Goal: Download file/media

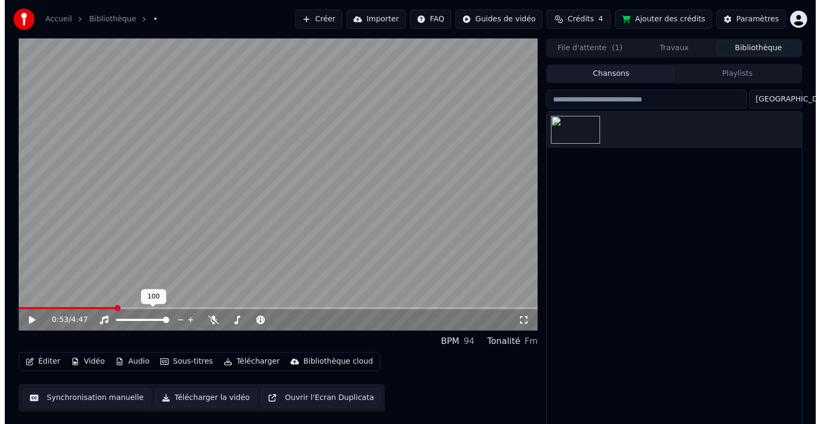
scroll to position [5, 0]
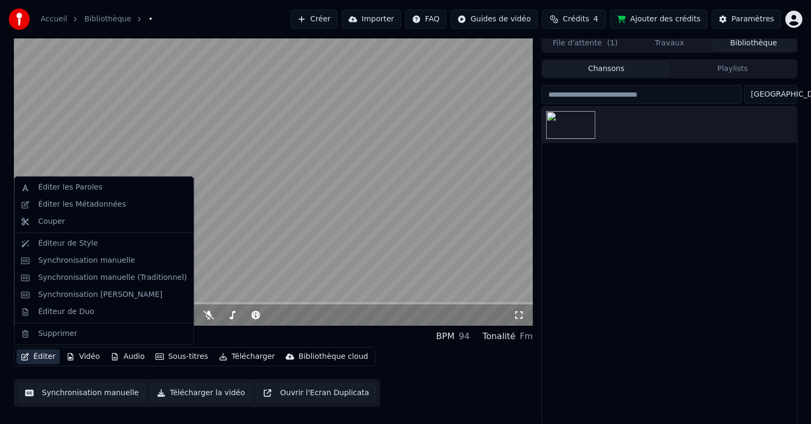
click at [30, 358] on button "Éditer" at bounding box center [38, 356] width 43 height 15
click at [85, 209] on div "Éditer les Métadonnées" at bounding box center [82, 204] width 88 height 11
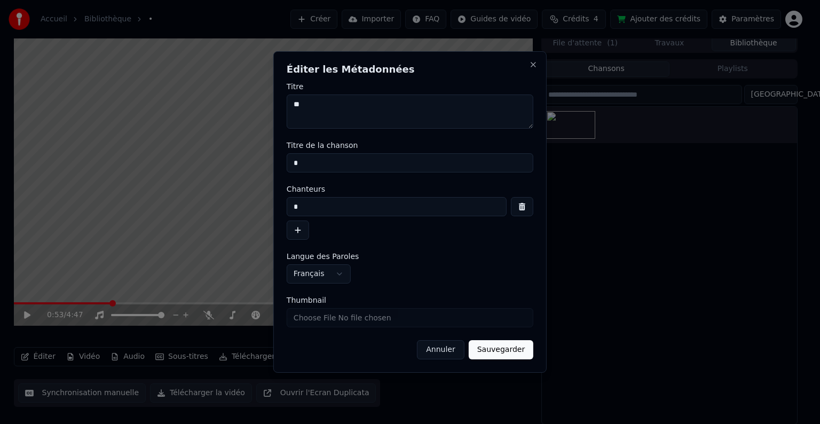
click at [545, 181] on div "**********" at bounding box center [409, 211] width 273 height 321
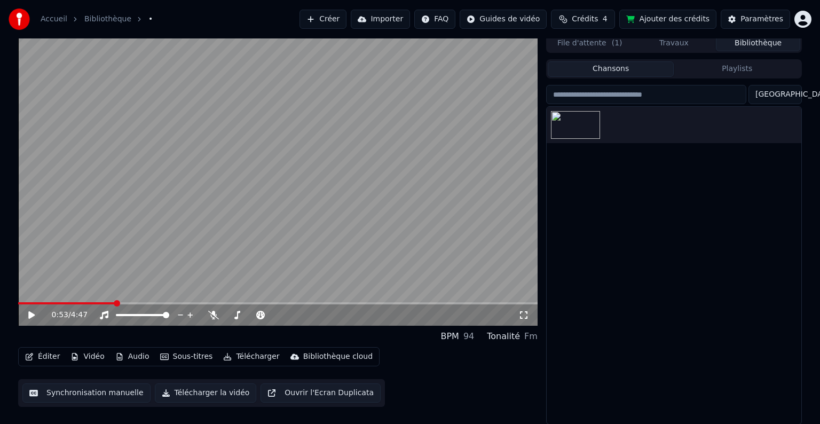
click at [791, 17] on html "Accueil Bibliothèque • Créer Importer FAQ Guides de vidéo Crédits 4 Ajouter des…" at bounding box center [410, 207] width 820 height 424
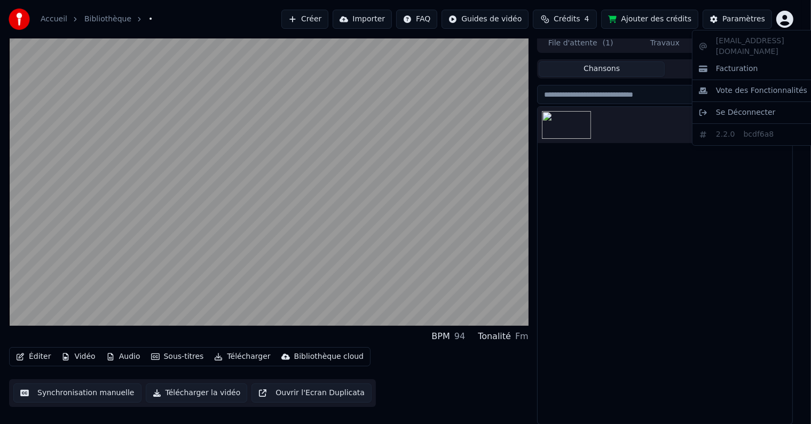
click at [120, 359] on html "Accueil Bibliothèque • Créer Importer FAQ Guides de vidéo Crédits 4 Ajouter des…" at bounding box center [405, 207] width 811 height 424
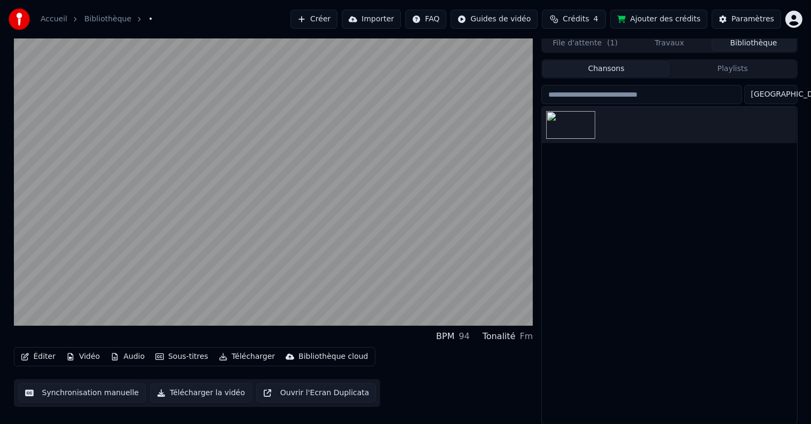
click at [122, 359] on button "Audio" at bounding box center [127, 356] width 43 height 15
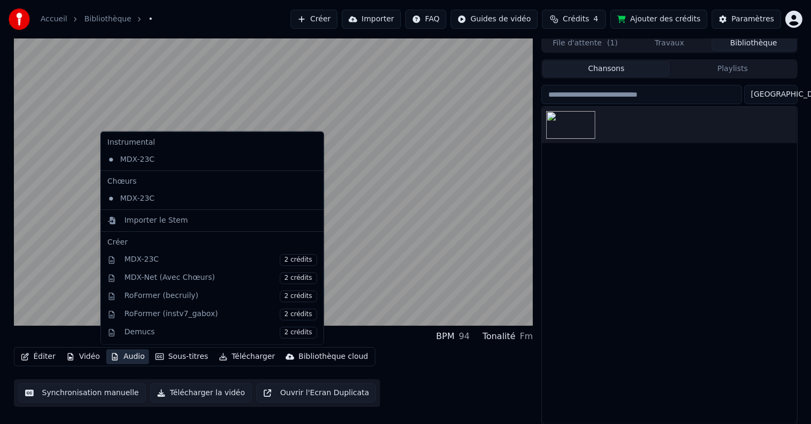
click at [310, 196] on icon at bounding box center [316, 198] width 12 height 9
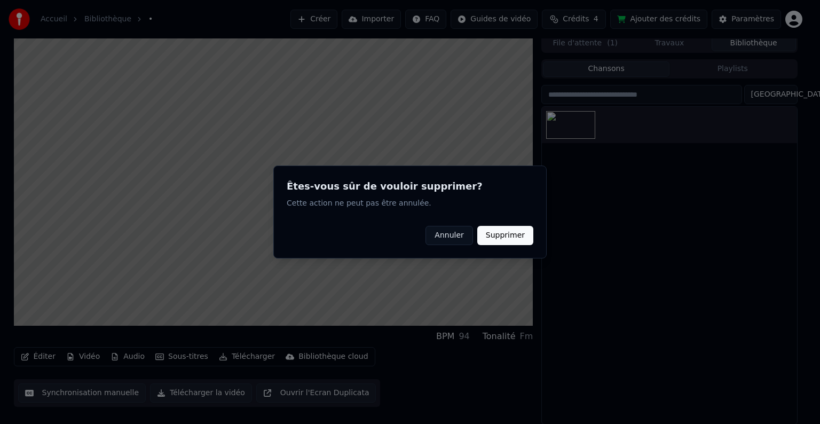
click at [511, 232] on button "Supprimer" at bounding box center [505, 235] width 56 height 19
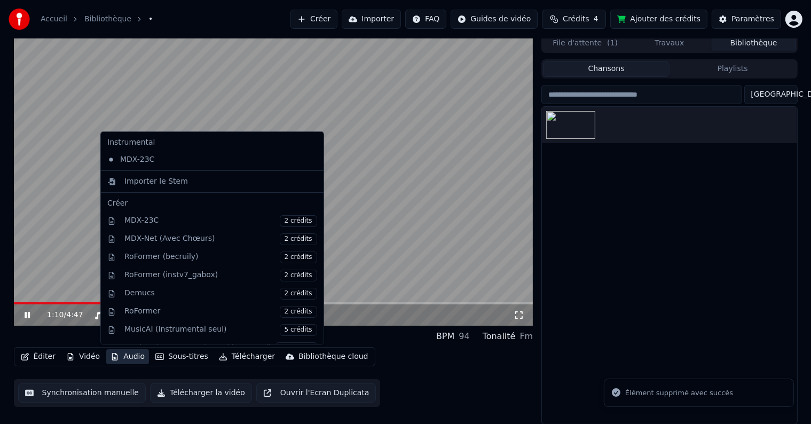
click at [120, 359] on button "Audio" at bounding box center [127, 356] width 43 height 15
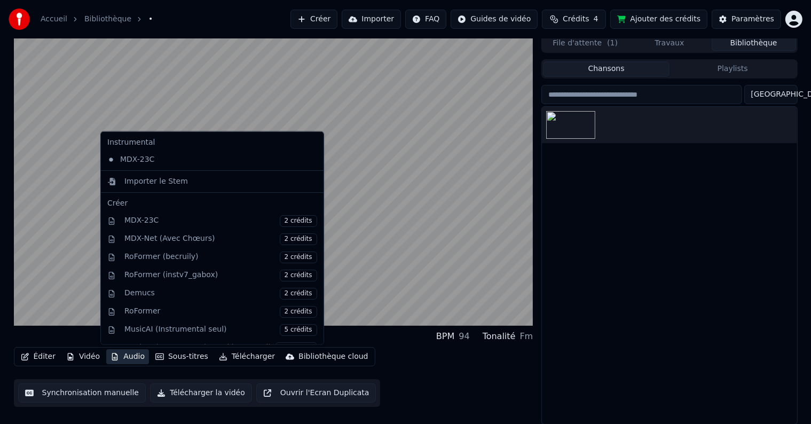
click at [310, 160] on icon at bounding box center [316, 159] width 12 height 9
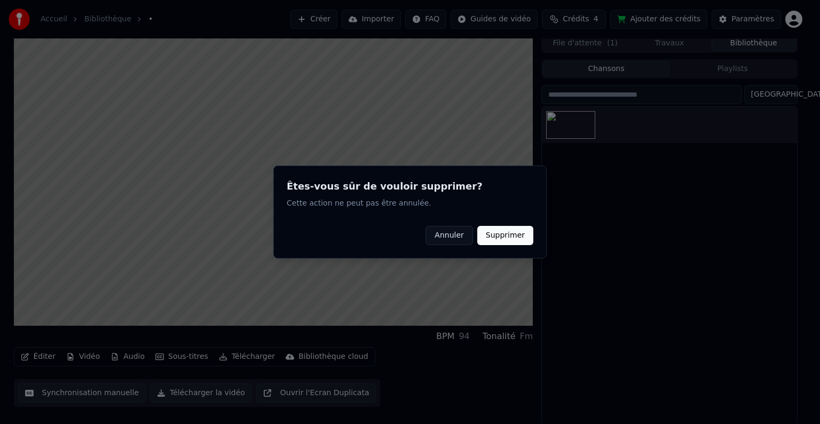
click at [511, 242] on button "Supprimer" at bounding box center [505, 235] width 56 height 19
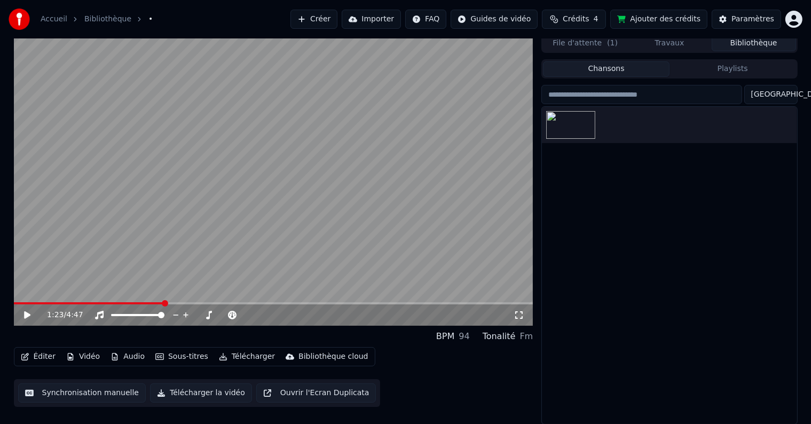
click at [119, 359] on button "Audio" at bounding box center [127, 356] width 43 height 15
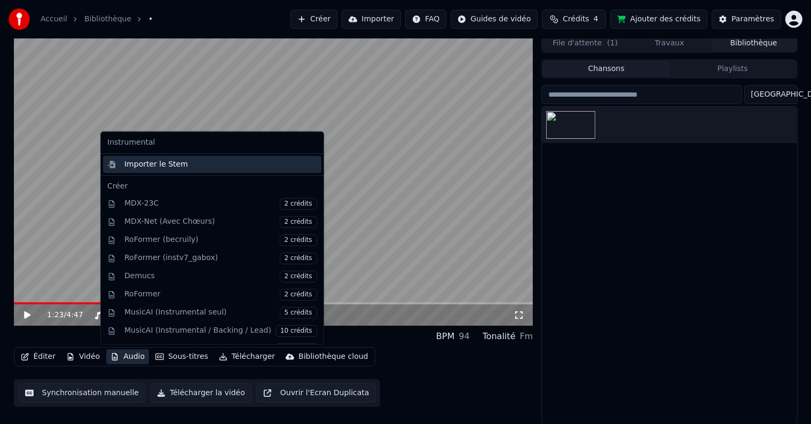
click at [175, 163] on div "Importer le Stem" at bounding box center [156, 164] width 64 height 11
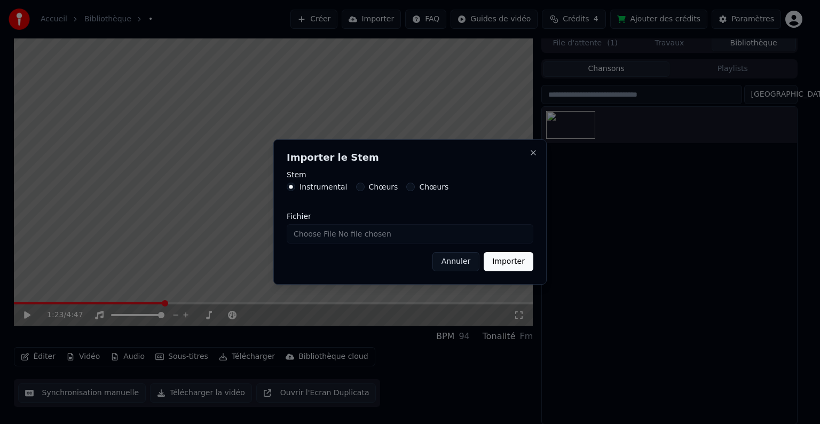
click at [287, 224] on input "Fichier" at bounding box center [410, 233] width 247 height 19
type input "**********"
click at [514, 258] on button "Importer" at bounding box center [509, 261] width 50 height 19
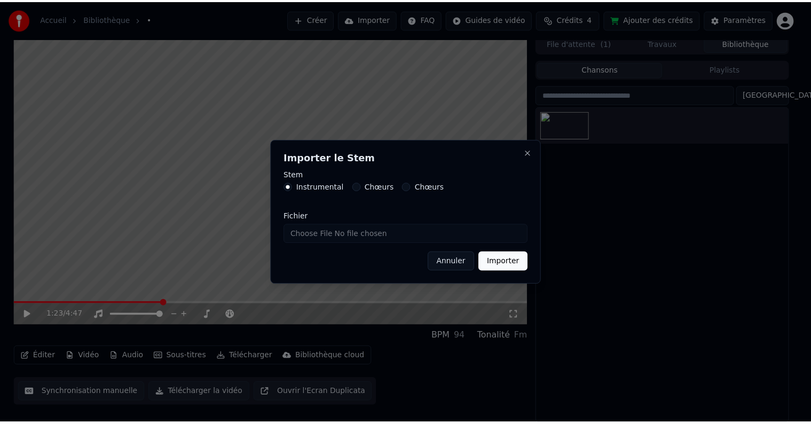
scroll to position [0, 0]
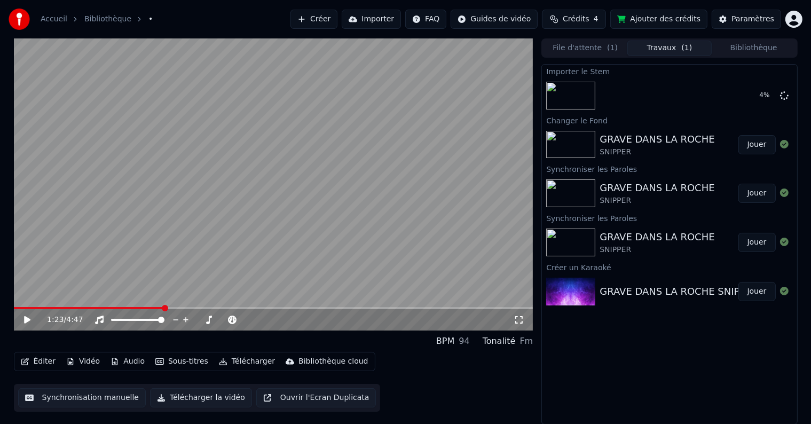
click at [98, 392] on button "Synchronisation manuelle" at bounding box center [82, 397] width 128 height 19
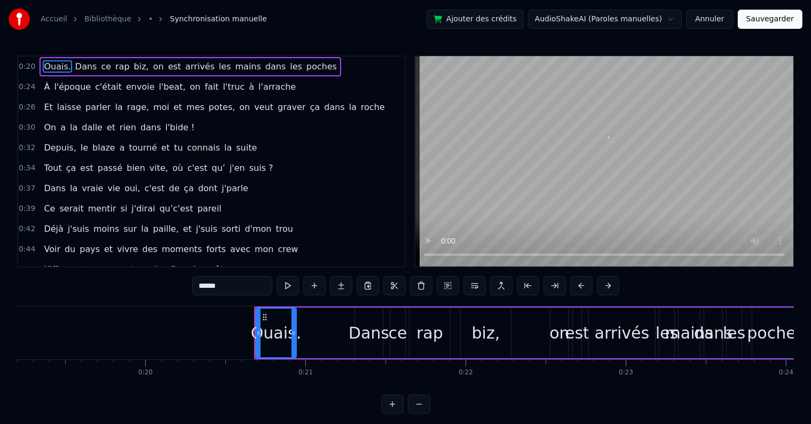
scroll to position [0, 3259]
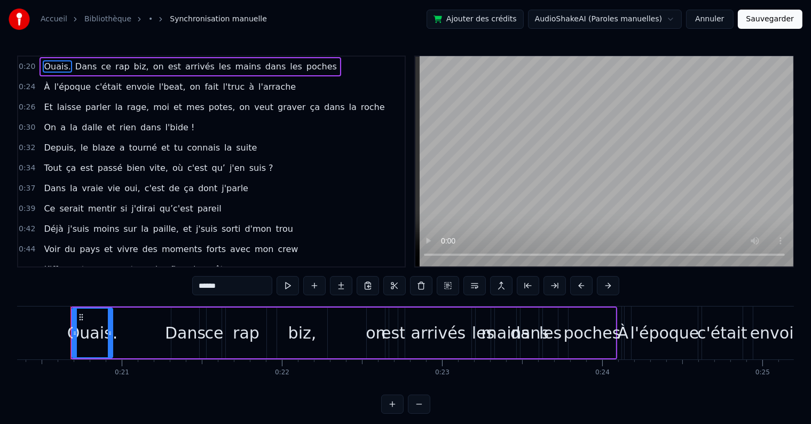
click at [157, 20] on icon "breadcrumb" at bounding box center [160, 18] width 7 height 7
click at [103, 21] on link "Bibliothèque" at bounding box center [107, 19] width 47 height 11
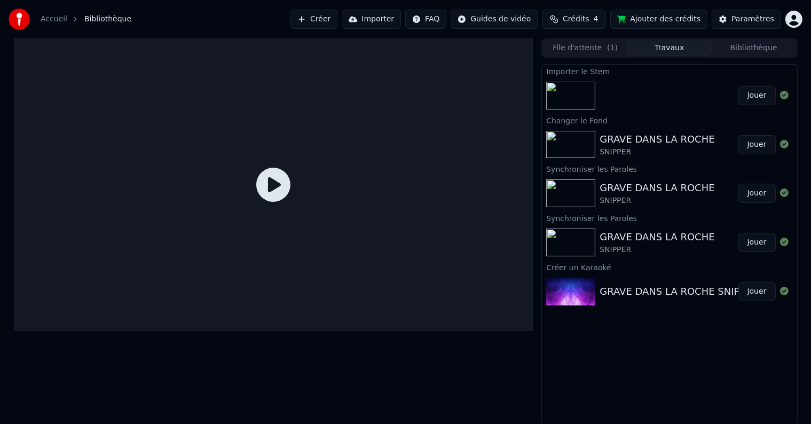
click at [757, 98] on button "Jouer" at bounding box center [756, 95] width 37 height 19
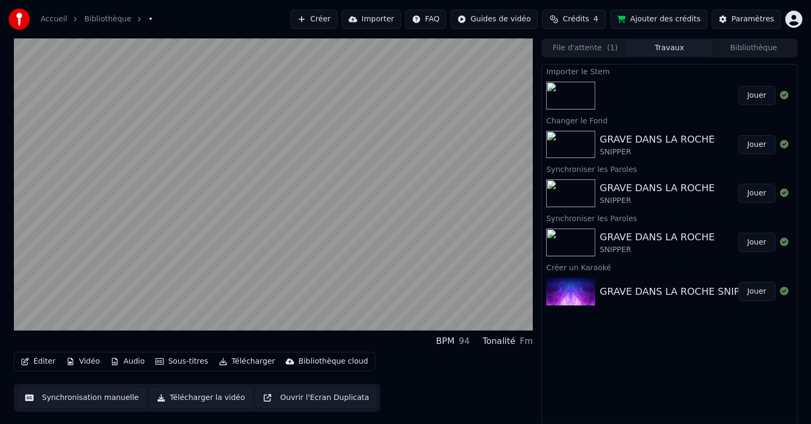
click at [738, 86] on button "Jouer" at bounding box center [756, 95] width 37 height 19
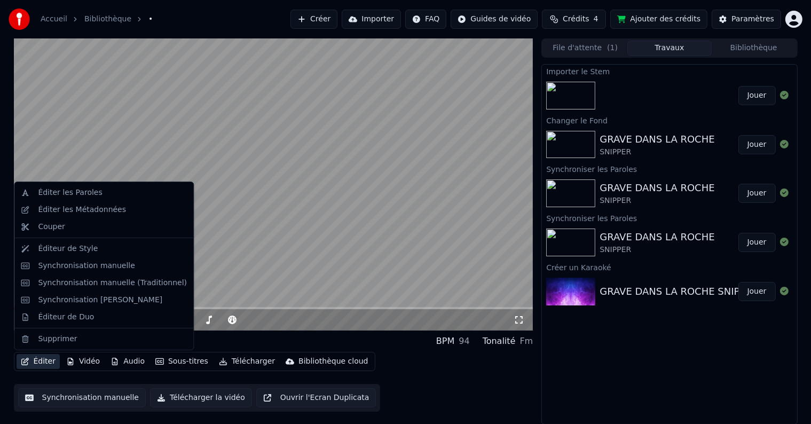
click at [43, 363] on button "Éditer" at bounding box center [38, 361] width 43 height 15
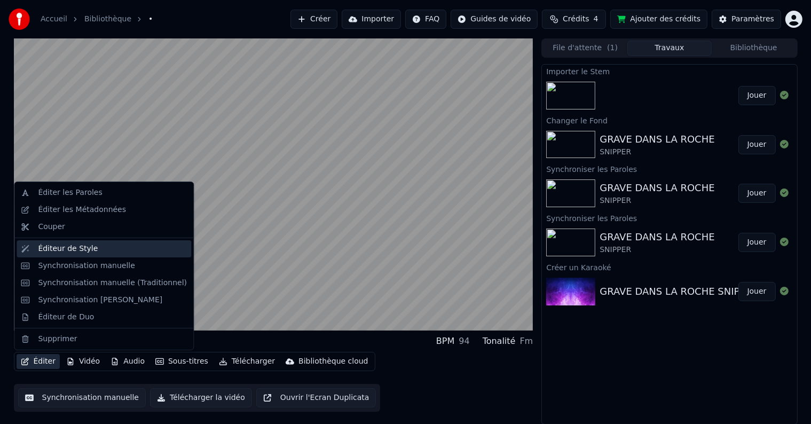
click at [79, 249] on div "Éditeur de Style" at bounding box center [68, 248] width 60 height 11
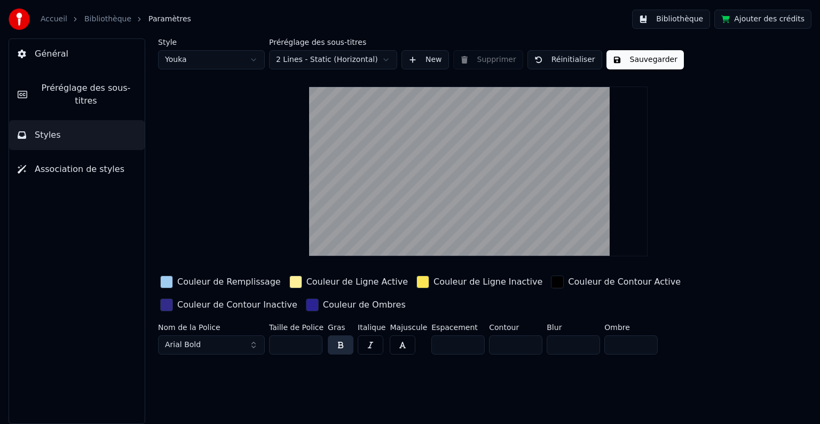
click at [312, 345] on input "***" at bounding box center [295, 344] width 53 height 19
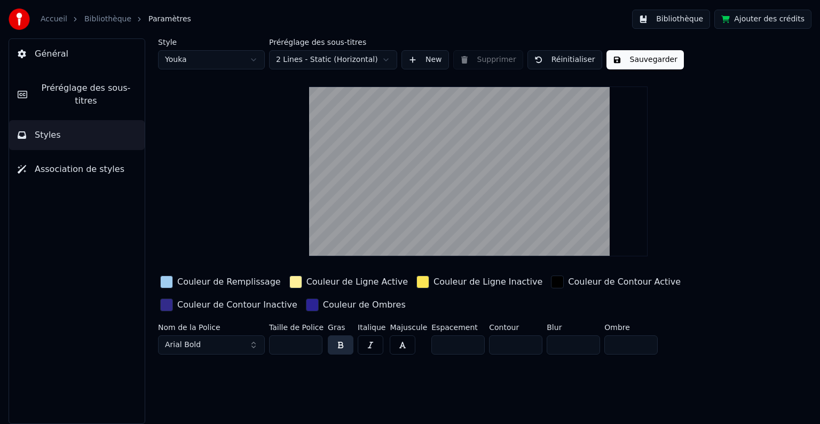
click at [312, 345] on input "***" at bounding box center [295, 344] width 53 height 19
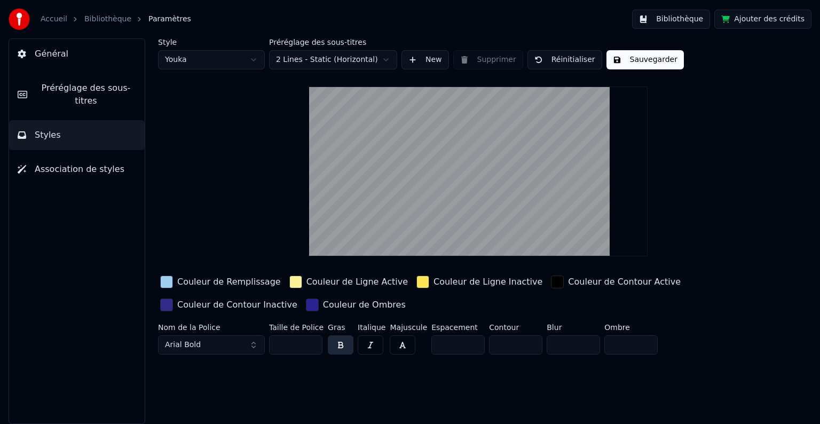
click at [312, 345] on input "***" at bounding box center [295, 344] width 53 height 19
type input "***"
click at [312, 345] on input "***" at bounding box center [295, 344] width 53 height 19
click at [384, 60] on html "Accueil Bibliothèque Paramètres Bibliothèque Ajouter des crédits Général Prérég…" at bounding box center [410, 212] width 820 height 424
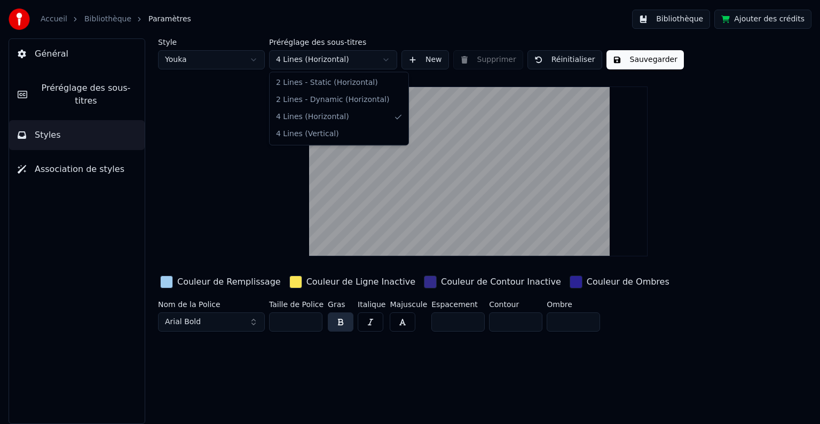
click at [388, 58] on html "Accueil Bibliothèque Paramètres Bibliothèque Ajouter des crédits Général Prérég…" at bounding box center [410, 212] width 820 height 424
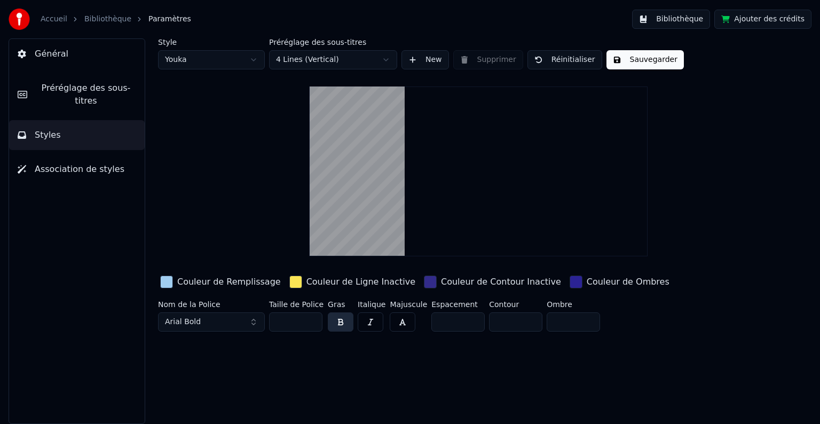
click at [636, 66] on button "Sauvegarder" at bounding box center [644, 59] width 77 height 19
click at [636, 66] on button "Terminé" at bounding box center [635, 59] width 59 height 19
click at [105, 14] on link "Bibliothèque" at bounding box center [107, 19] width 47 height 11
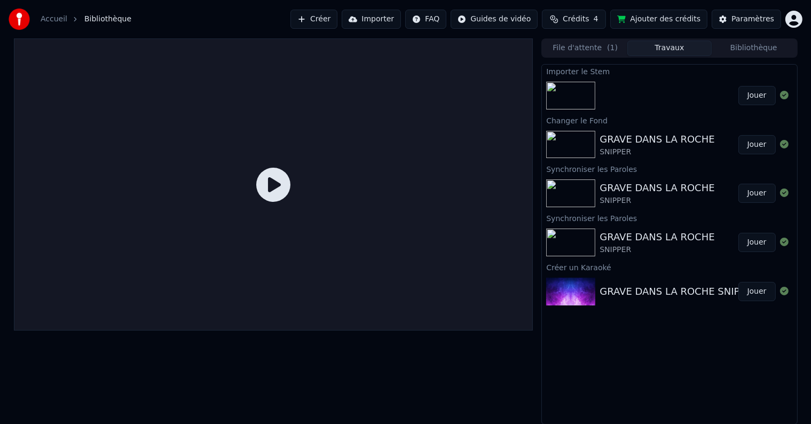
click at [580, 89] on img at bounding box center [570, 96] width 49 height 28
click at [579, 92] on img at bounding box center [570, 96] width 49 height 28
click at [270, 200] on icon at bounding box center [273, 185] width 34 height 34
click at [282, 184] on icon at bounding box center [273, 185] width 34 height 34
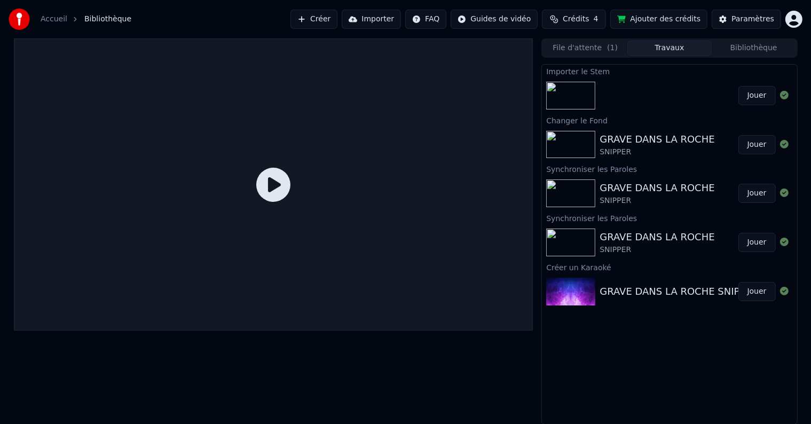
click at [747, 94] on button "Jouer" at bounding box center [756, 95] width 37 height 19
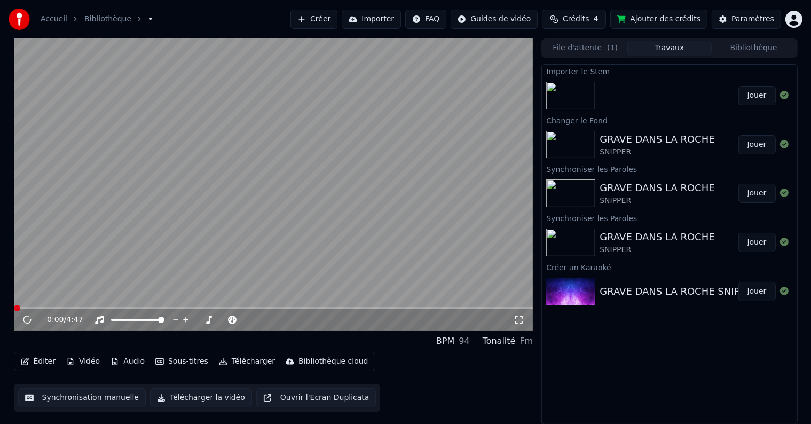
click at [747, 94] on button "Jouer" at bounding box center [756, 95] width 37 height 19
click at [24, 316] on icon at bounding box center [34, 320] width 25 height 9
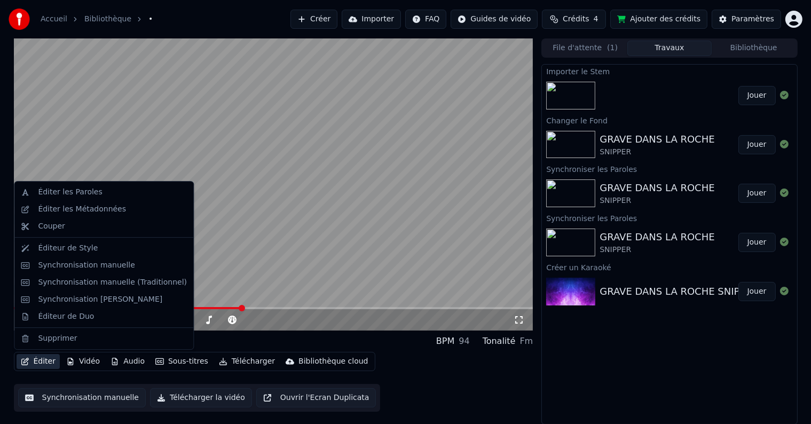
click at [32, 361] on button "Éditer" at bounding box center [38, 361] width 43 height 15
click at [77, 249] on div "Éditeur de Style" at bounding box center [68, 248] width 60 height 11
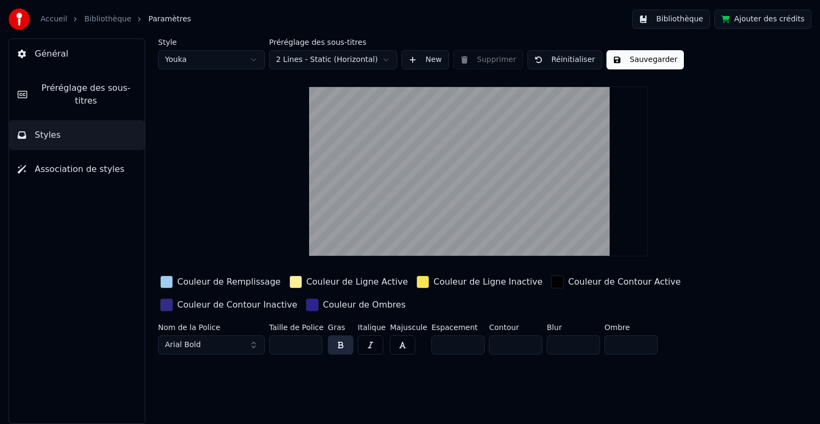
click at [312, 343] on input "***" at bounding box center [295, 344] width 53 height 19
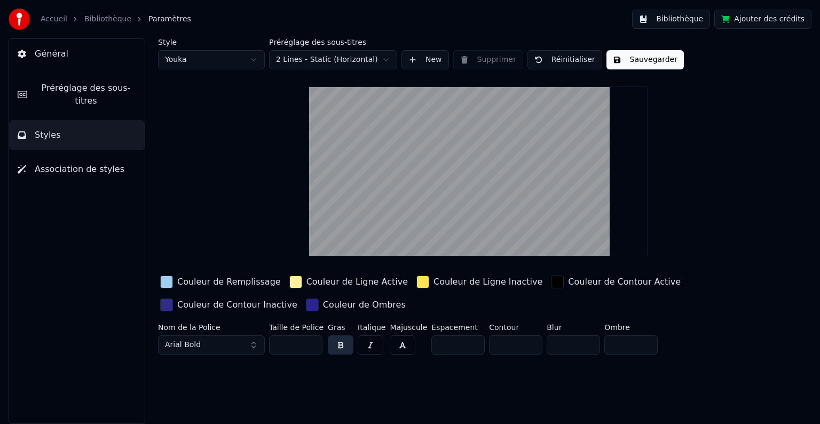
click at [312, 343] on input "***" at bounding box center [295, 344] width 53 height 19
type input "***"
click at [312, 343] on input "***" at bounding box center [295, 344] width 53 height 19
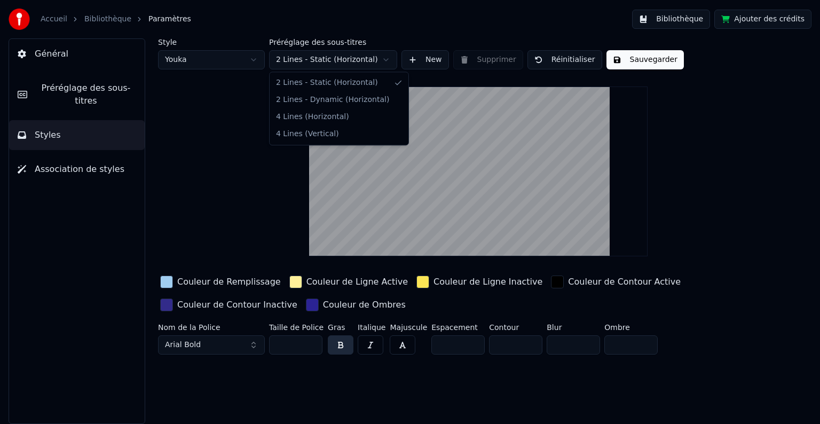
click at [381, 60] on html "Accueil Bibliothèque Paramètres Bibliothèque Ajouter des crédits Général Prérég…" at bounding box center [410, 212] width 820 height 424
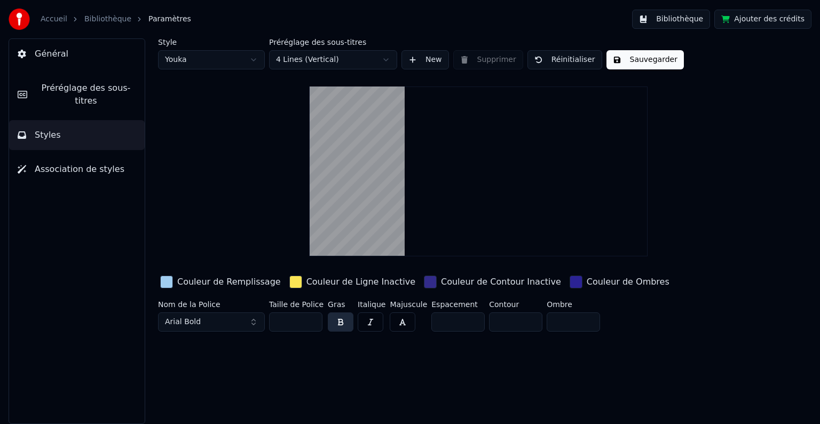
click at [628, 54] on button "Sauvegarder" at bounding box center [644, 59] width 77 height 19
click at [628, 57] on button "Sauvegarder" at bounding box center [644, 59] width 77 height 19
click at [117, 15] on link "Bibliothèque" at bounding box center [107, 19] width 47 height 11
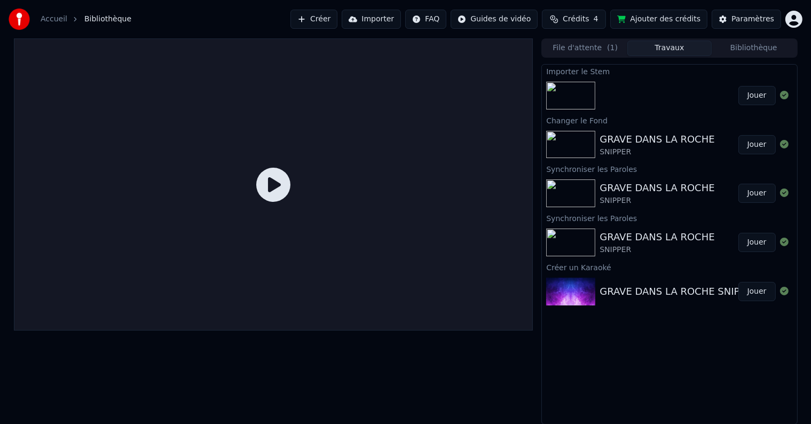
click at [577, 93] on img at bounding box center [570, 96] width 49 height 28
click at [764, 94] on button "Jouer" at bounding box center [756, 95] width 37 height 19
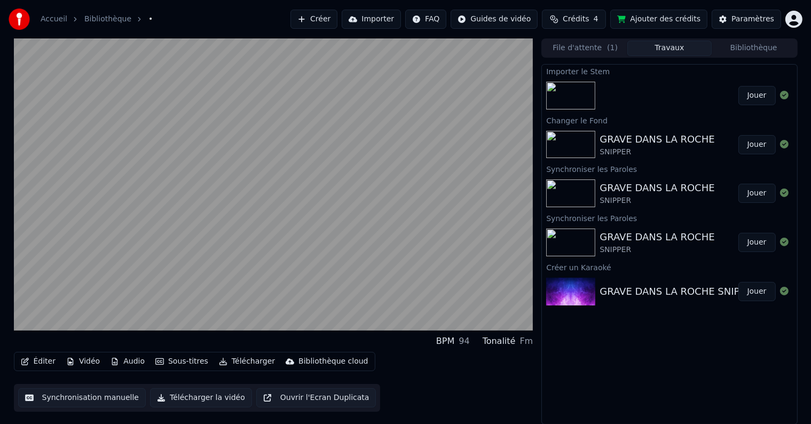
click at [738, 86] on button "Jouer" at bounding box center [756, 95] width 37 height 19
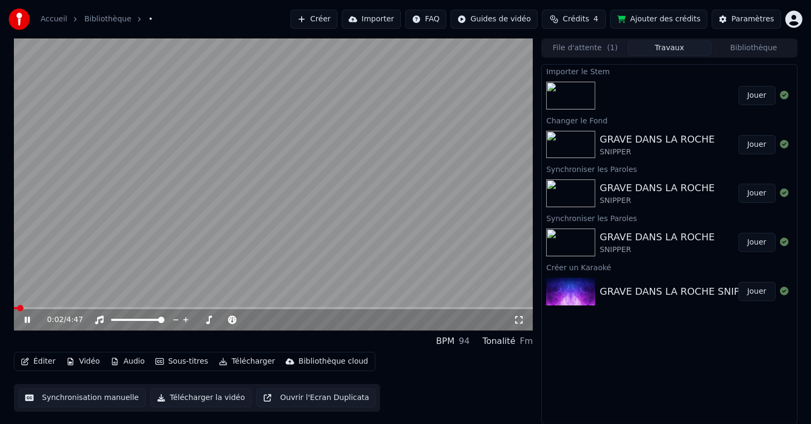
click at [59, 306] on video at bounding box center [273, 184] width 519 height 292
click at [52, 307] on span at bounding box center [273, 308] width 519 height 2
click at [39, 308] on span at bounding box center [26, 308] width 25 height 2
click at [49, 308] on span at bounding box center [273, 308] width 519 height 2
click at [63, 308] on span at bounding box center [273, 308] width 519 height 2
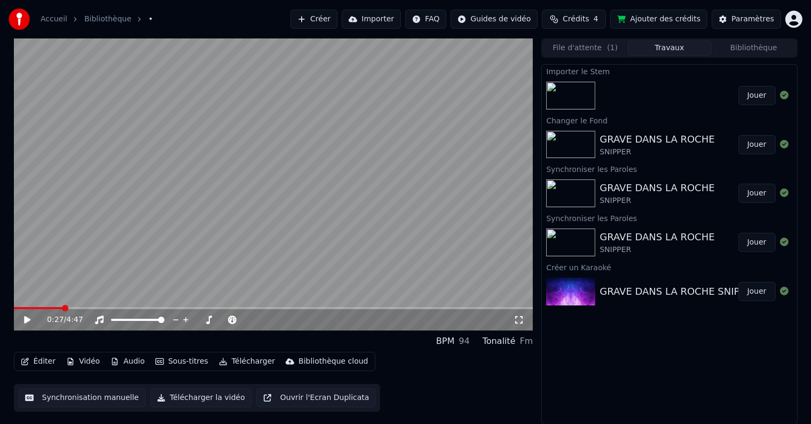
click at [26, 321] on icon at bounding box center [27, 319] width 6 height 7
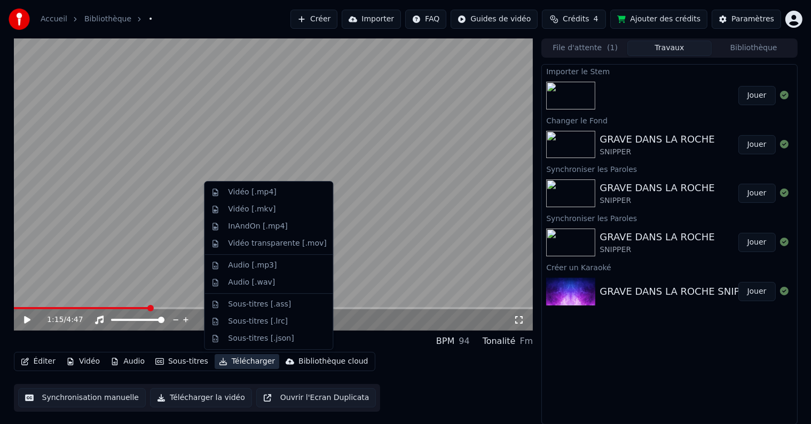
click at [245, 357] on button "Télécharger" at bounding box center [247, 361] width 65 height 15
click at [261, 195] on div "Vidéo [.mp4]" at bounding box center [252, 192] width 48 height 11
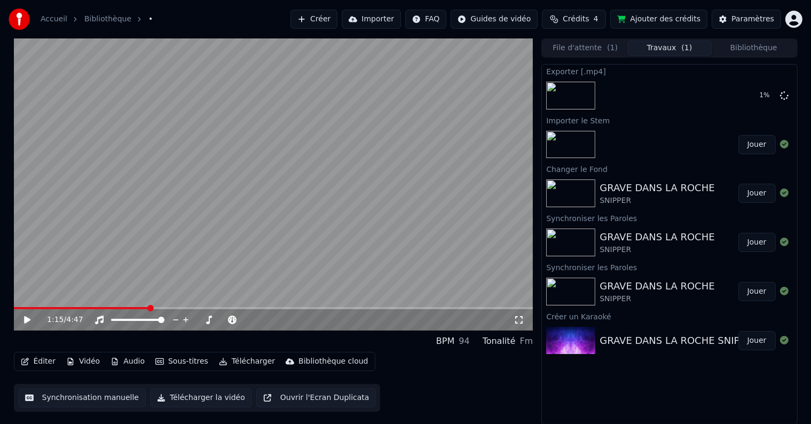
click at [208, 397] on button "Télécharger la vidéo" at bounding box center [201, 397] width 102 height 19
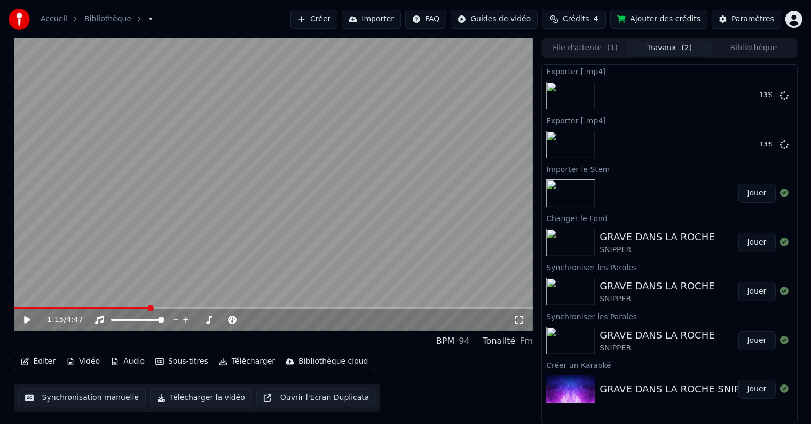
click at [217, 395] on button "Télécharger la vidéo" at bounding box center [201, 397] width 102 height 19
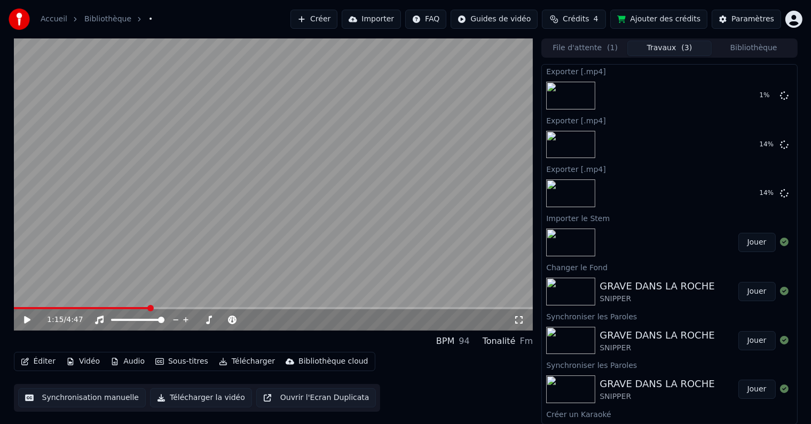
click at [380, 18] on button "Importer" at bounding box center [371, 19] width 59 height 19
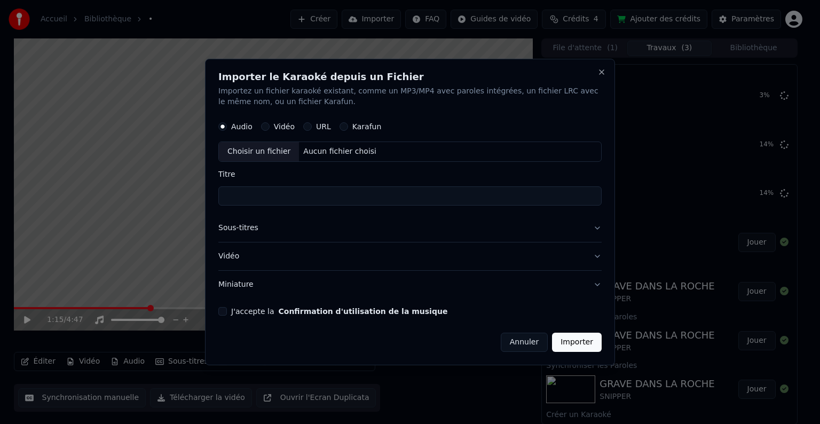
click at [609, 74] on div "Importer le Karaoké depuis un Fichier Importez un fichier karaoké existant, com…" at bounding box center [410, 212] width 410 height 306
click at [602, 74] on button "Close" at bounding box center [601, 72] width 9 height 9
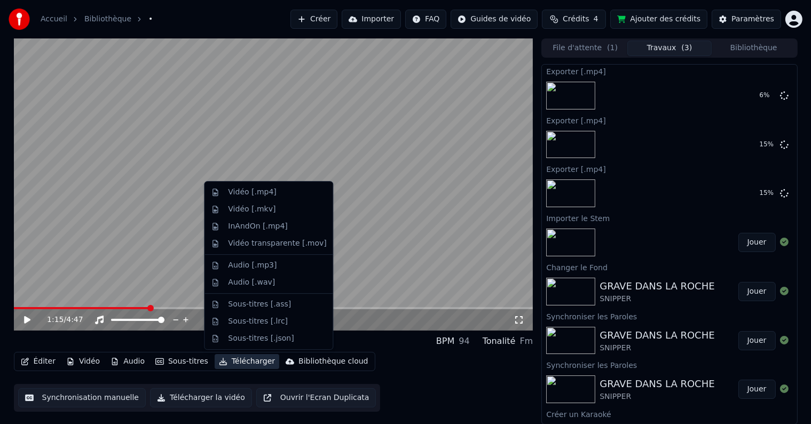
click at [240, 361] on button "Télécharger" at bounding box center [247, 361] width 65 height 15
click at [265, 188] on div "Vidéo [.mp4]" at bounding box center [252, 192] width 48 height 11
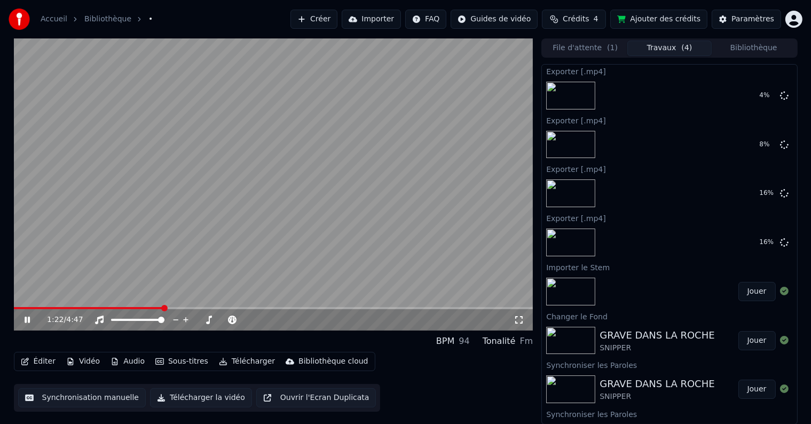
click at [399, 397] on div "Éditer Vidéo Audio Sous-titres Télécharger Bibliothèque cloud Synchronisation m…" at bounding box center [273, 382] width 519 height 60
click at [28, 323] on icon at bounding box center [34, 320] width 25 height 9
click at [780, 99] on div at bounding box center [784, 95] width 9 height 13
click at [780, 100] on div at bounding box center [784, 95] width 9 height 13
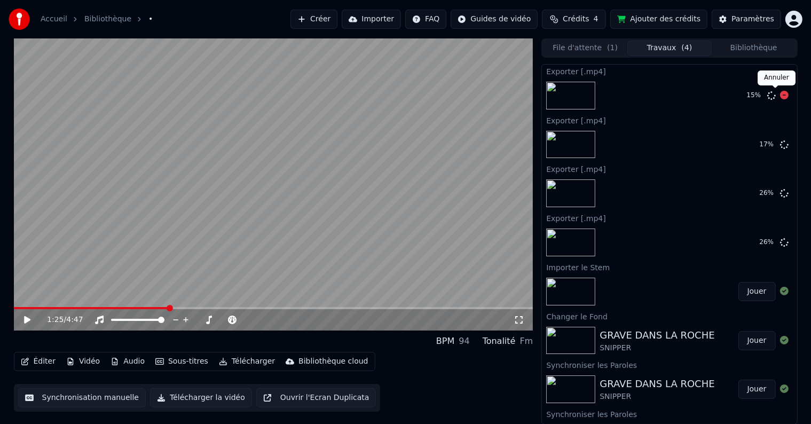
click at [780, 98] on icon at bounding box center [784, 95] width 9 height 9
click at [780, 145] on icon at bounding box center [784, 144] width 9 height 9
click at [780, 192] on icon at bounding box center [784, 192] width 9 height 9
click at [750, 239] on button "Afficher" at bounding box center [751, 242] width 47 height 19
click at [743, 240] on button "Afficher" at bounding box center [751, 242] width 47 height 19
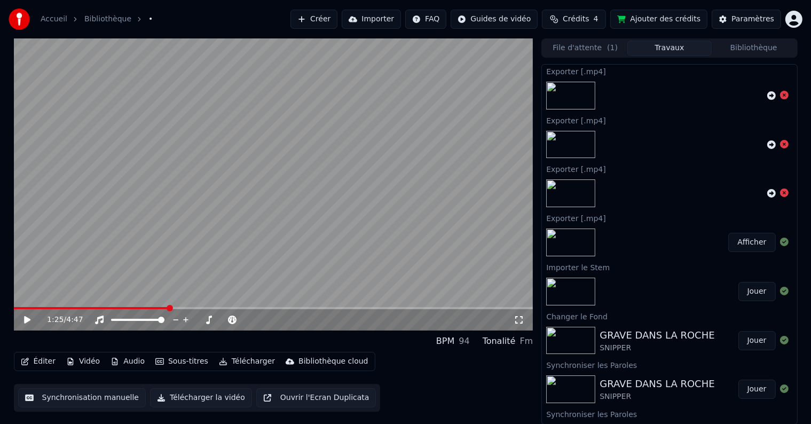
click at [743, 240] on button "Afficher" at bounding box center [751, 242] width 47 height 19
click at [754, 239] on button "Afficher" at bounding box center [751, 242] width 47 height 19
